Goal: Task Accomplishment & Management: Use online tool/utility

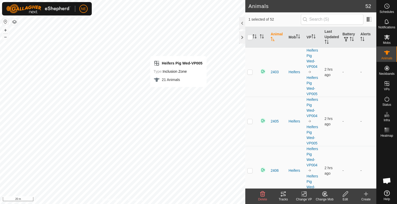
click at [97, 204] on html "NE Schedules Notifications Mobs Animals Neckbands VPs Status Infra Heatmap Help…" at bounding box center [198, 102] width 397 height 204
click at [98, 204] on html "NE Schedules Notifications Mobs Animals Neckbands VPs Status Infra Heatmap Help…" at bounding box center [198, 102] width 397 height 204
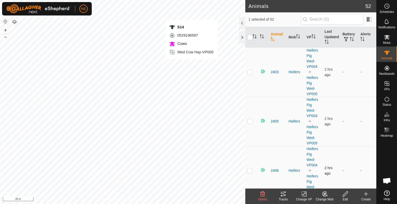
checkbox input "false"
checkbox input "true"
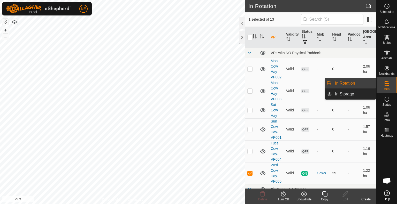
click at [325, 199] on div "Copy" at bounding box center [324, 199] width 21 height 5
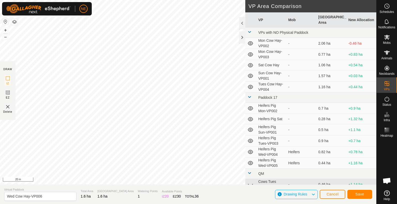
click at [250, 73] on div "Privacy Policy Contact Us Type: Inclusion Zone undefined Animal + – ⇧ i 20 m DR…" at bounding box center [188, 102] width 376 height 204
click at [370, 194] on button "Save" at bounding box center [359, 194] width 25 height 9
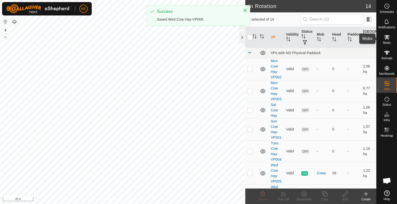
click at [385, 45] on div "Mobs" at bounding box center [386, 38] width 20 height 15
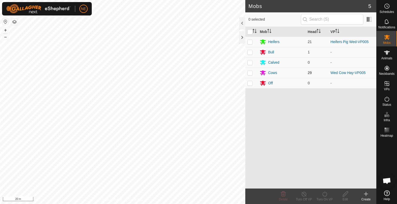
click at [251, 73] on p-checkbox at bounding box center [249, 73] width 5 height 4
checkbox input "true"
click at [325, 194] on icon at bounding box center [324, 194] width 6 height 6
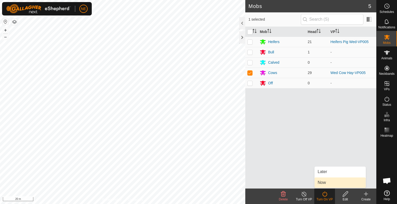
click at [325, 183] on link "Now" at bounding box center [339, 183] width 51 height 10
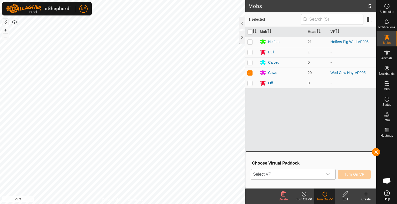
click at [328, 176] on icon "dropdown trigger" at bounding box center [328, 175] width 4 height 4
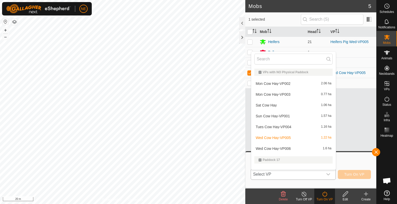
scroll to position [7, 0]
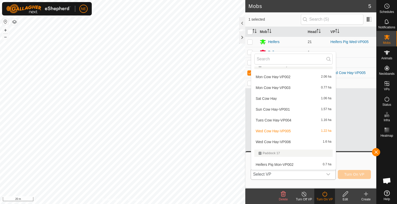
click at [284, 144] on li "Wed Cow Hay-VP006 1.6 ha" at bounding box center [293, 142] width 84 height 10
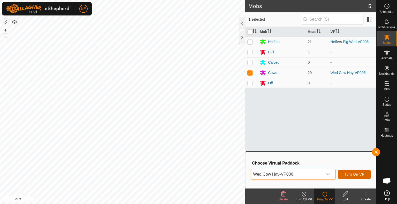
click at [354, 178] on button "Turn On VP" at bounding box center [354, 174] width 33 height 9
